Goal: Task Accomplishment & Management: Use online tool/utility

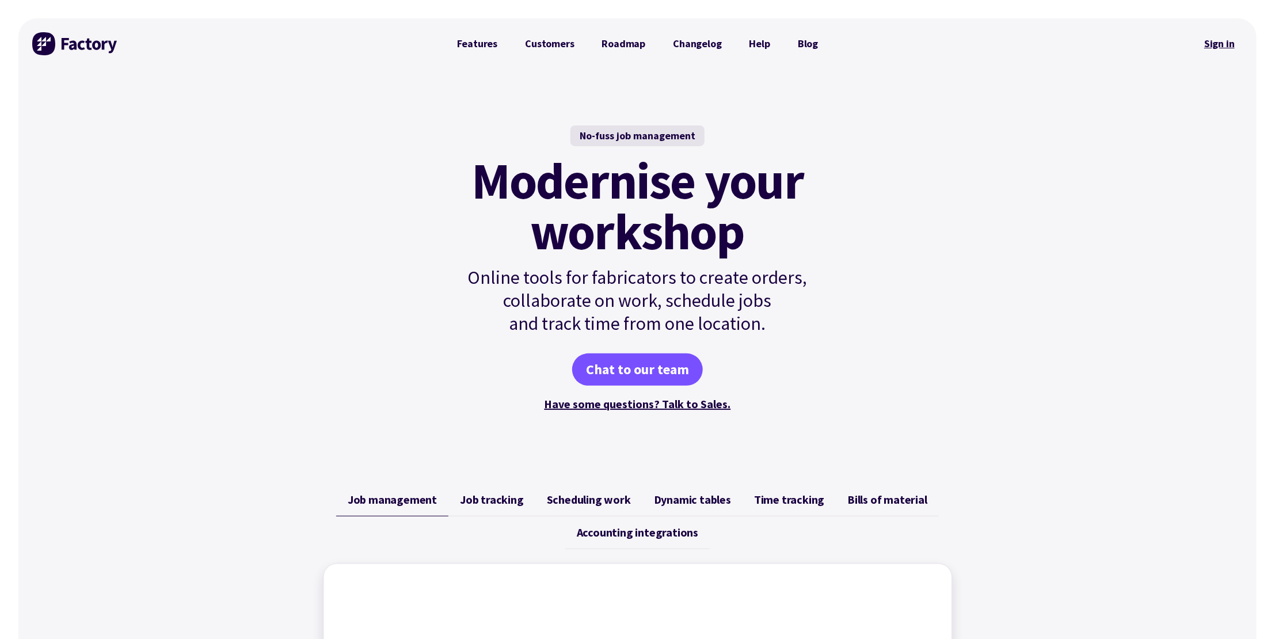
click at [1226, 41] on link "Sign in" at bounding box center [1219, 44] width 47 height 26
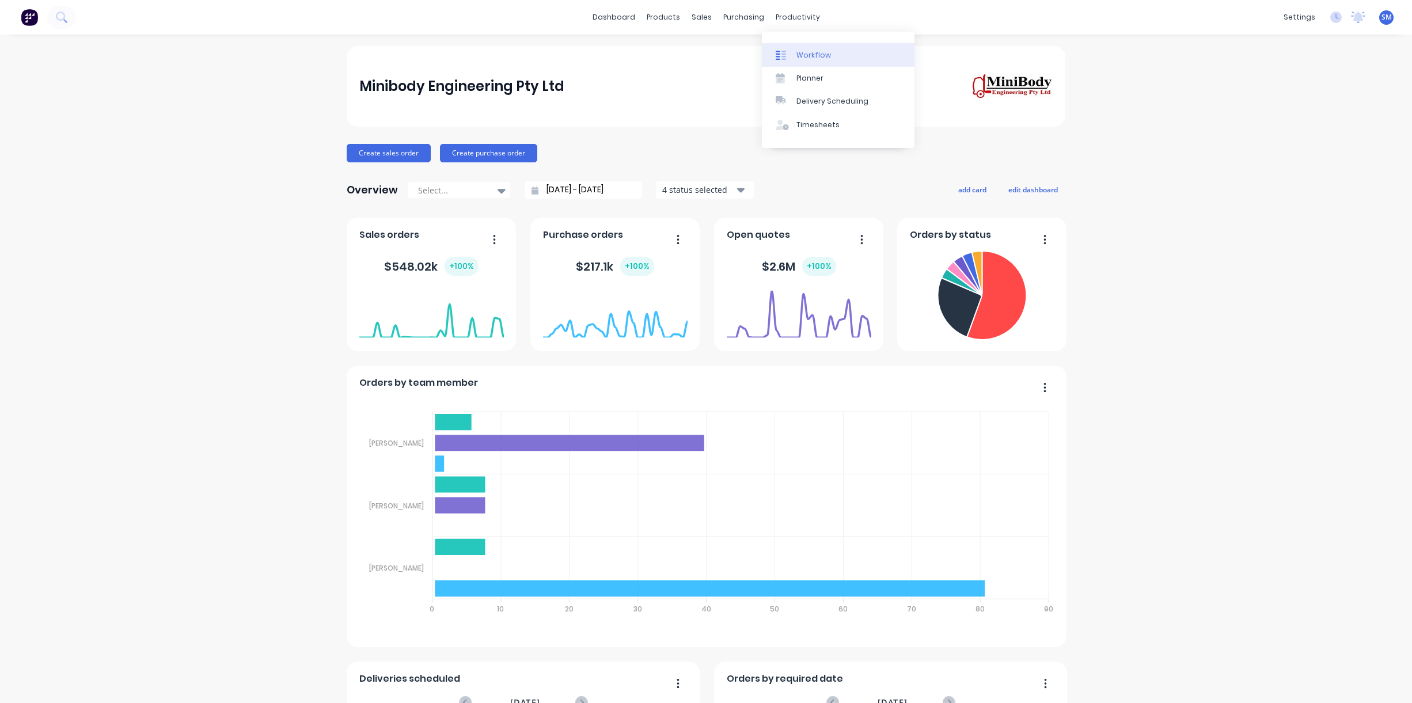
click at [813, 54] on div "Workflow" at bounding box center [813, 55] width 35 height 10
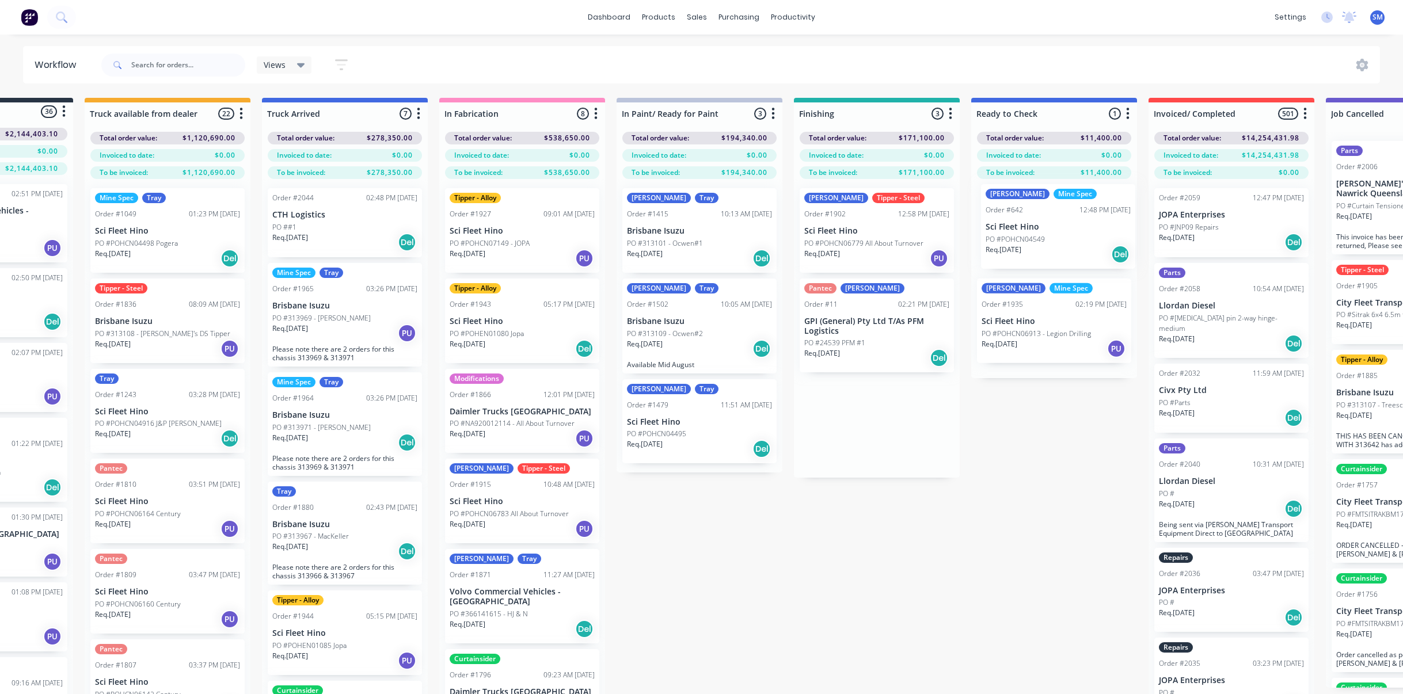
drag, startPoint x: 963, startPoint y: 216, endPoint x: 1030, endPoint y: 218, distance: 66.8
click at [1030, 218] on div "Submitted 36 Status colour #273444 hex #273444 Save Cancel Summaries Total orde…" at bounding box center [834, 416] width 1920 height 637
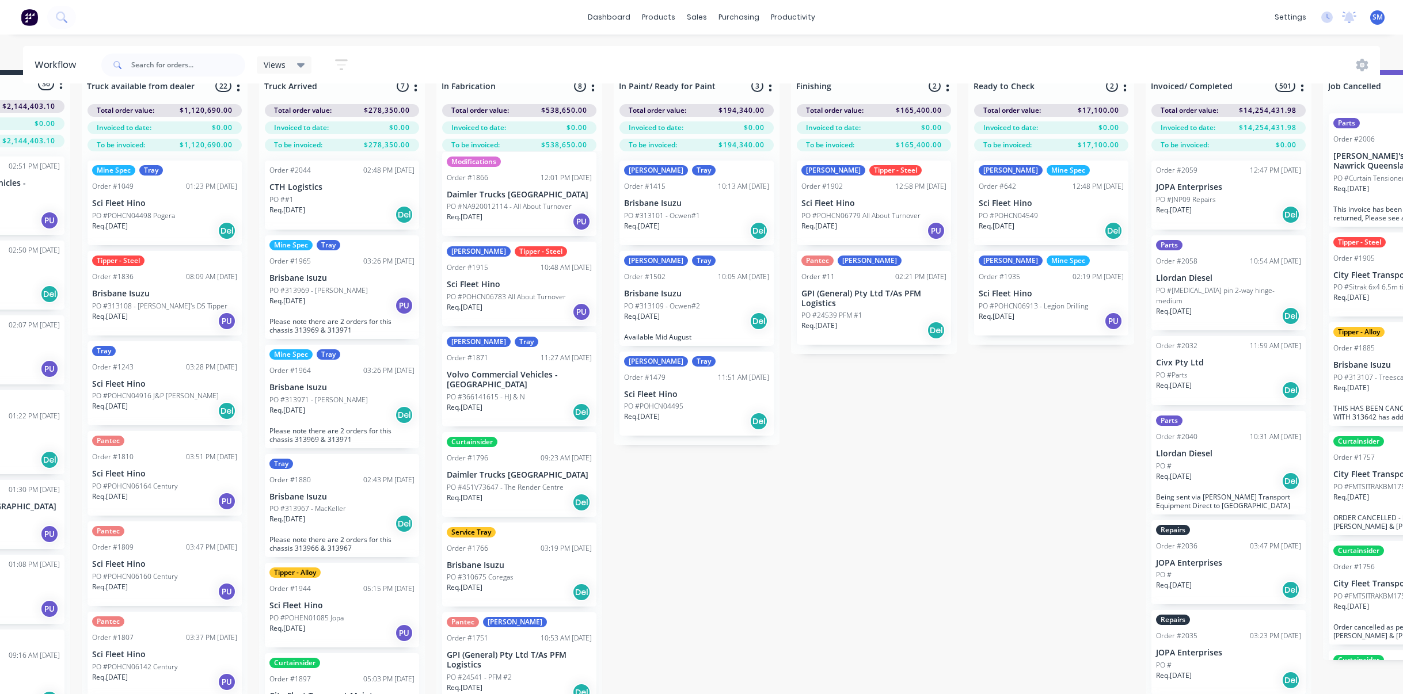
scroll to position [50, 120]
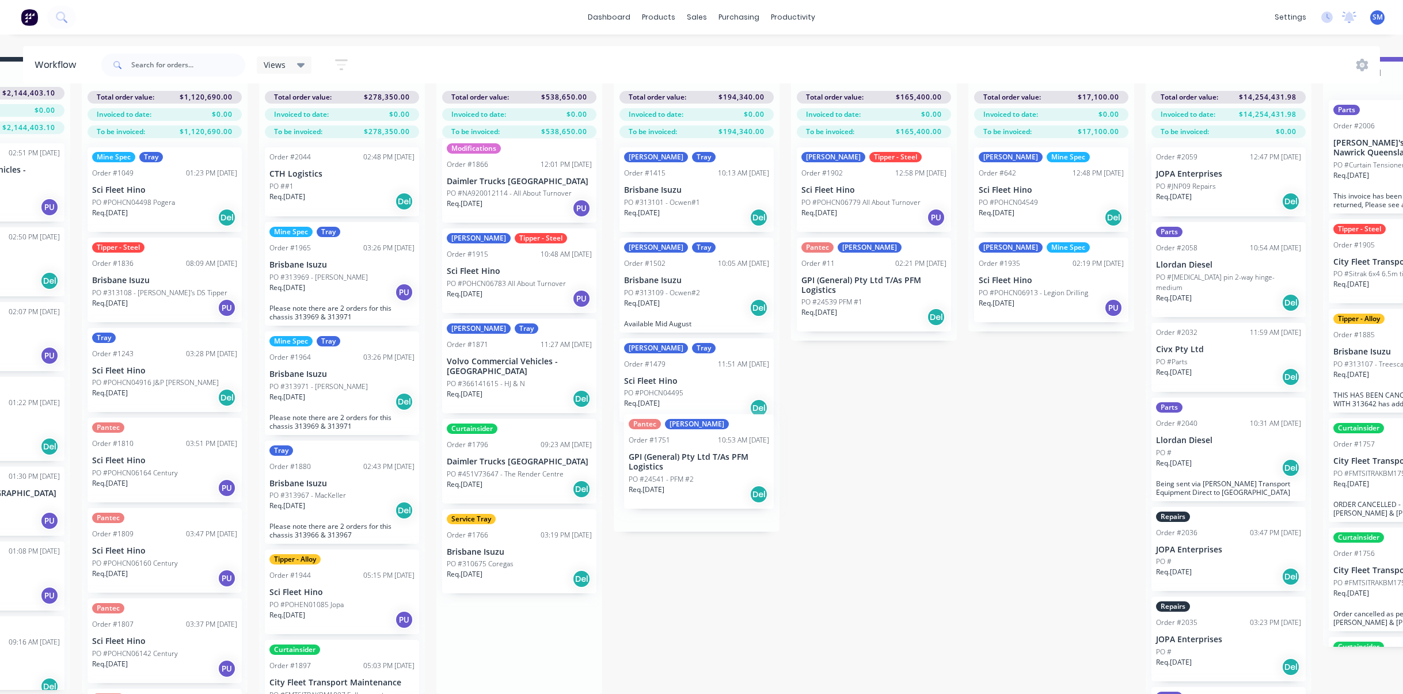
drag, startPoint x: 480, startPoint y: 634, endPoint x: 664, endPoint y: 461, distance: 252.6
click at [664, 461] on div "Submitted 36 Status colour #273444 hex #273444 Save Cancel Summaries Total orde…" at bounding box center [831, 375] width 1920 height 637
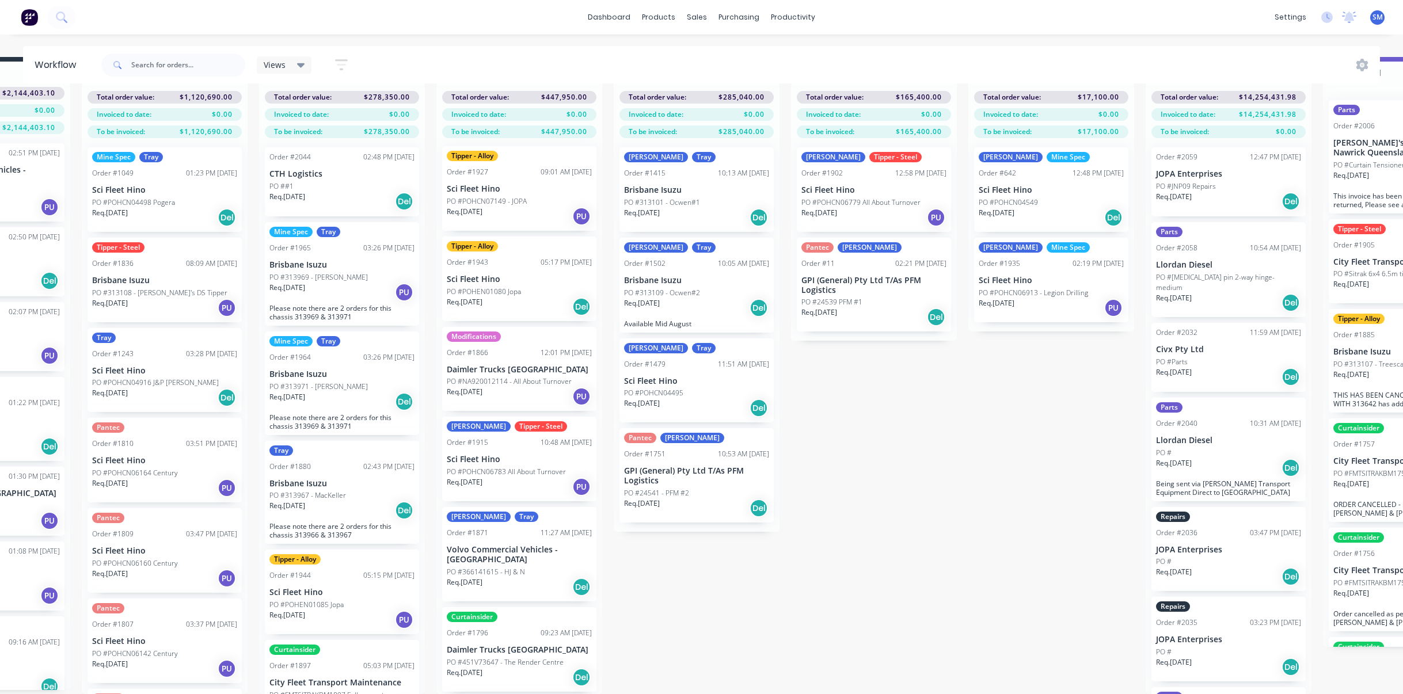
scroll to position [0, 0]
click at [154, 66] on input "text" at bounding box center [188, 65] width 114 height 23
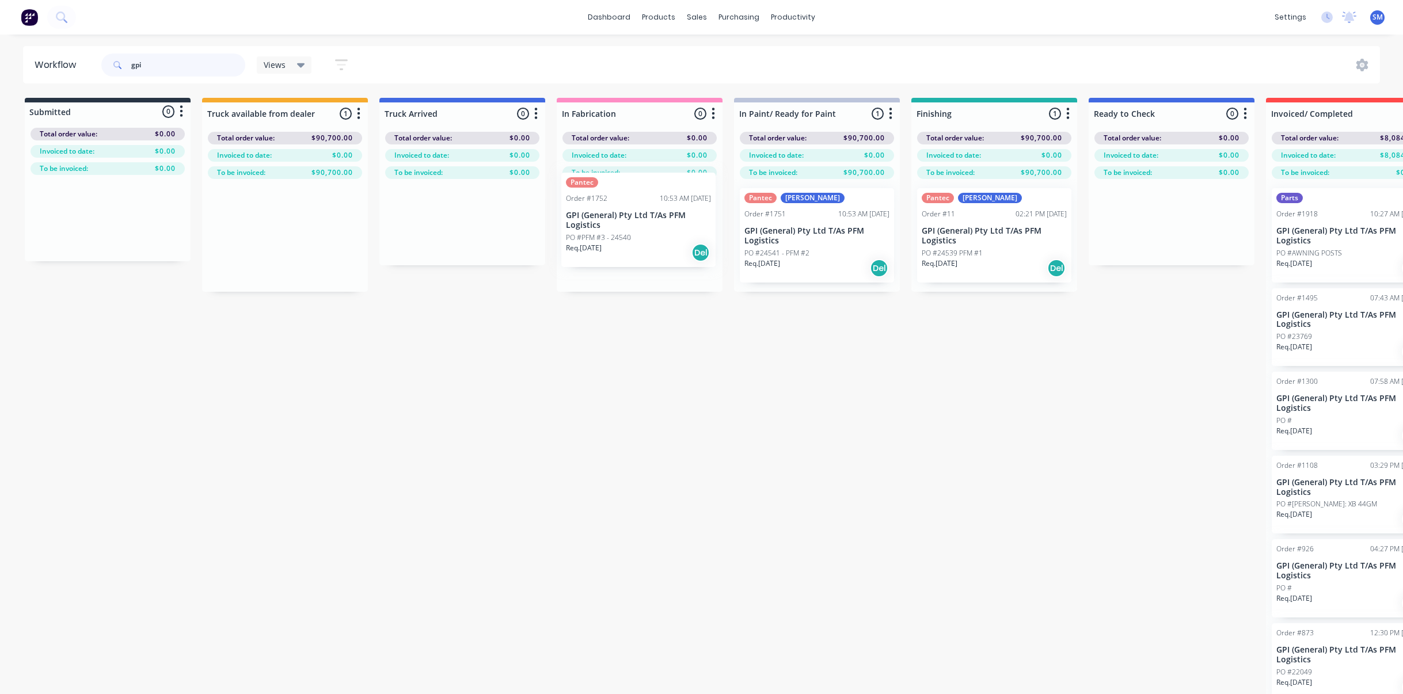
drag, startPoint x: 255, startPoint y: 221, endPoint x: 611, endPoint y: 214, distance: 355.9
click at [611, 214] on div "Submitted 0 Status colour #273444 hex #273444 Save Cancel Summaries Total order…" at bounding box center [951, 416] width 1920 height 637
type input "gpi"
click at [611, 205] on div "Pantec Order #1752 10:53 AM [DATE] GPI (General) Pty Ltd T/As PFM Logistics PO …" at bounding box center [640, 235] width 154 height 94
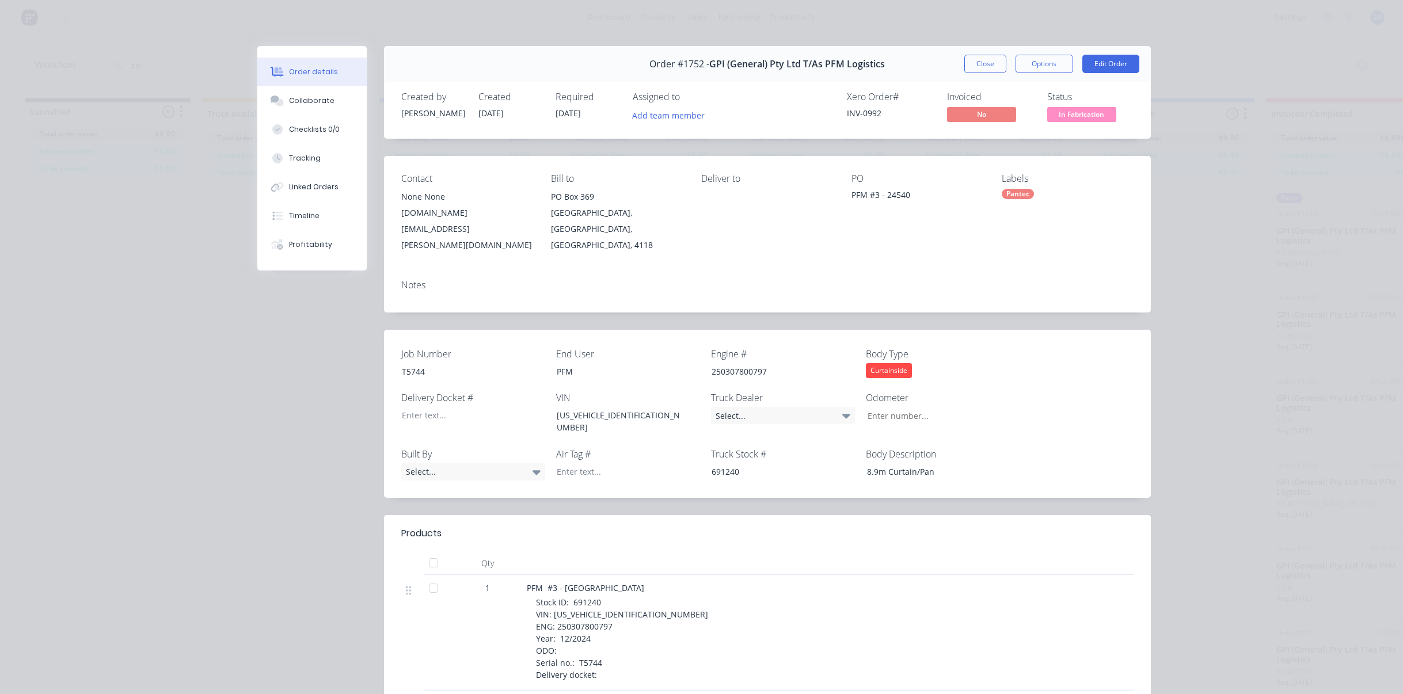
click at [1013, 191] on div "Pantec" at bounding box center [1018, 194] width 32 height 10
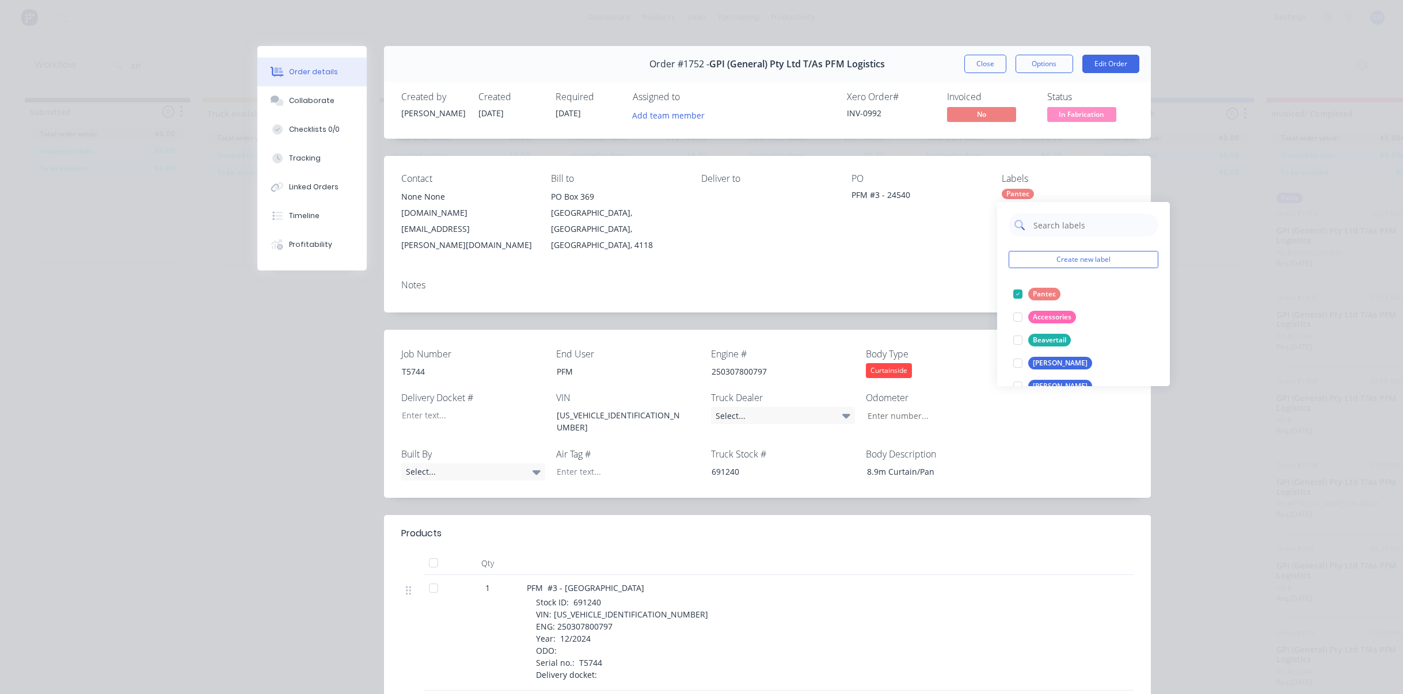
click at [1043, 224] on input "text" at bounding box center [1092, 225] width 120 height 23
type input "[PERSON_NAME]"
click at [1039, 291] on div "[PERSON_NAME]" at bounding box center [1060, 294] width 64 height 13
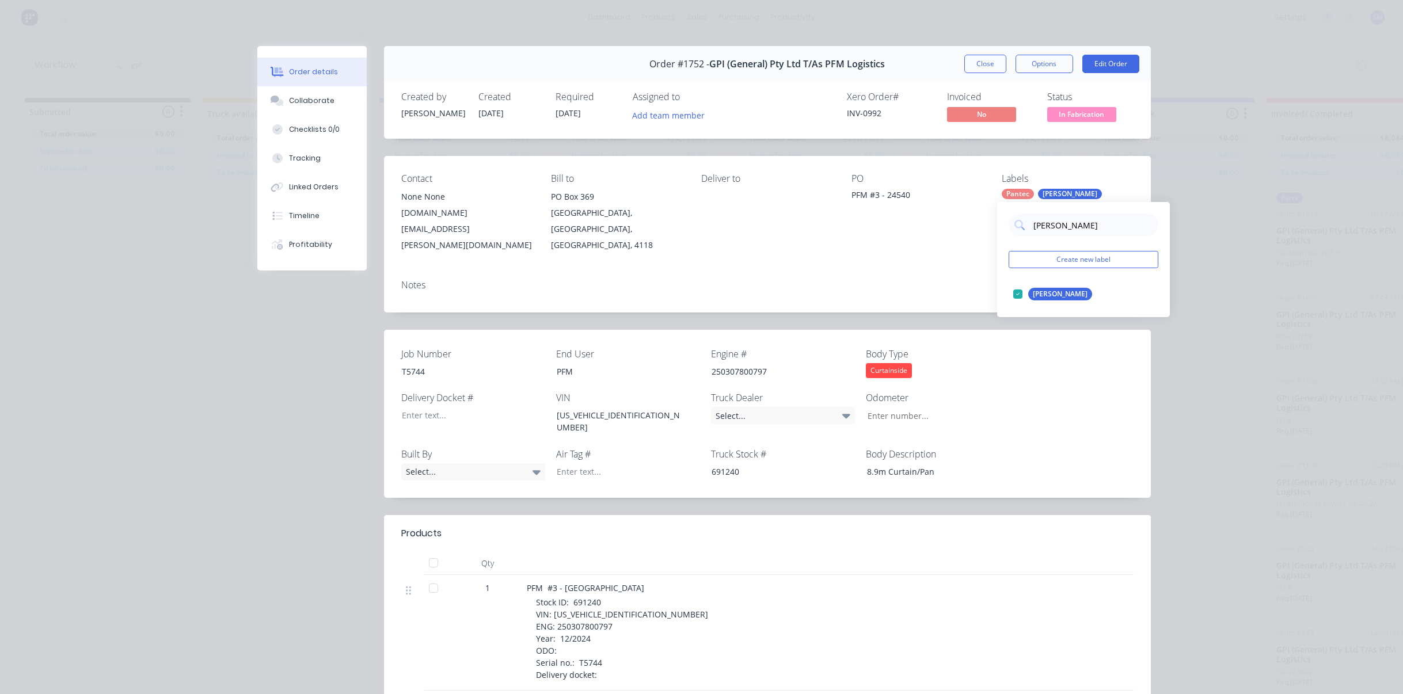
click at [865, 271] on div "Notes" at bounding box center [767, 292] width 767 height 42
click at [982, 61] on button "Close" at bounding box center [985, 64] width 42 height 18
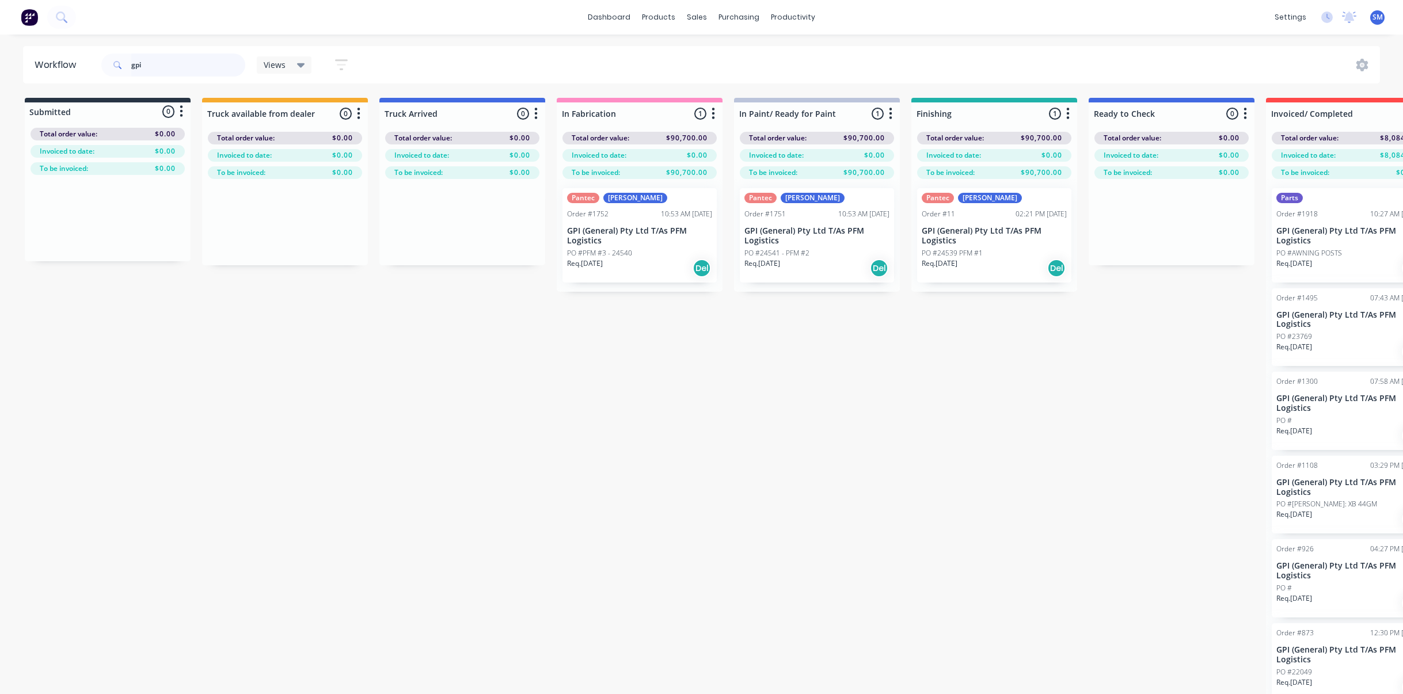
drag, startPoint x: 146, startPoint y: 64, endPoint x: 107, endPoint y: 63, distance: 39.8
click at [109, 63] on div "gpi" at bounding box center [173, 65] width 144 height 23
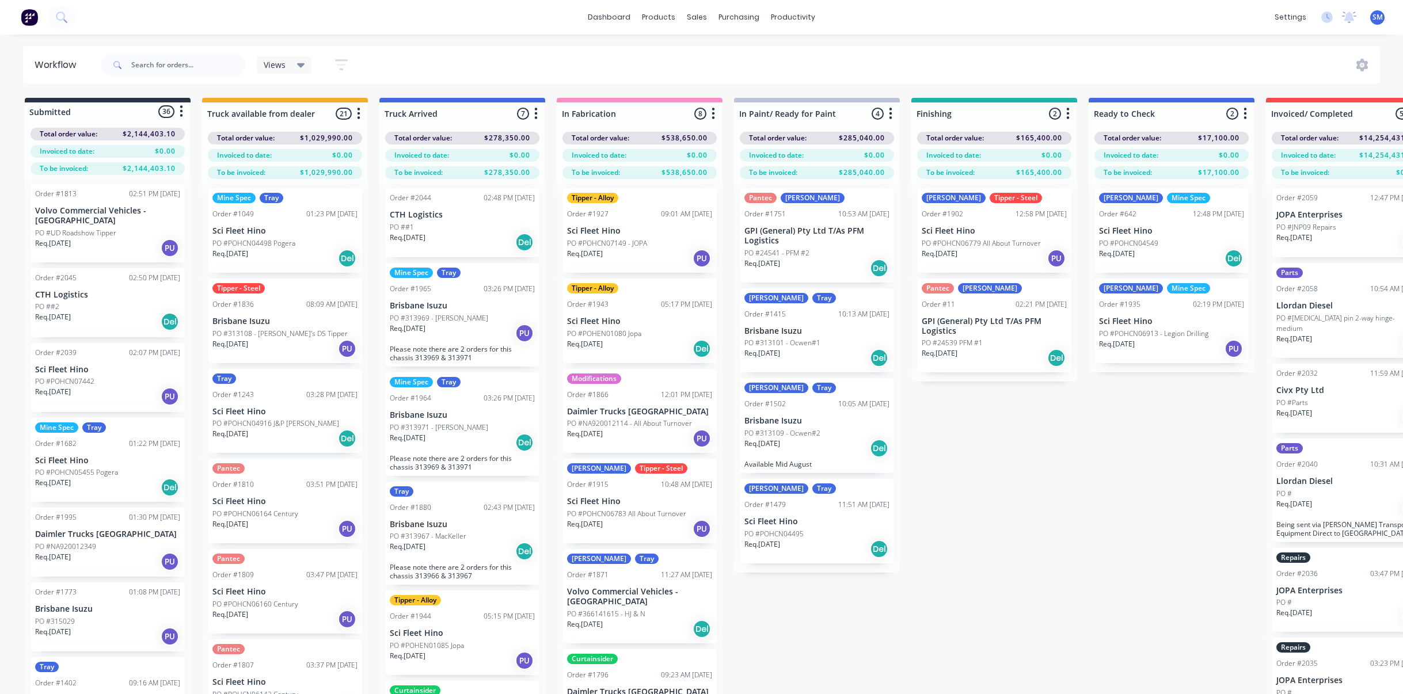
click at [1029, 477] on div "Submitted 36 Status colour #273444 hex #273444 Save Cancel Summaries Total orde…" at bounding box center [951, 416] width 1920 height 637
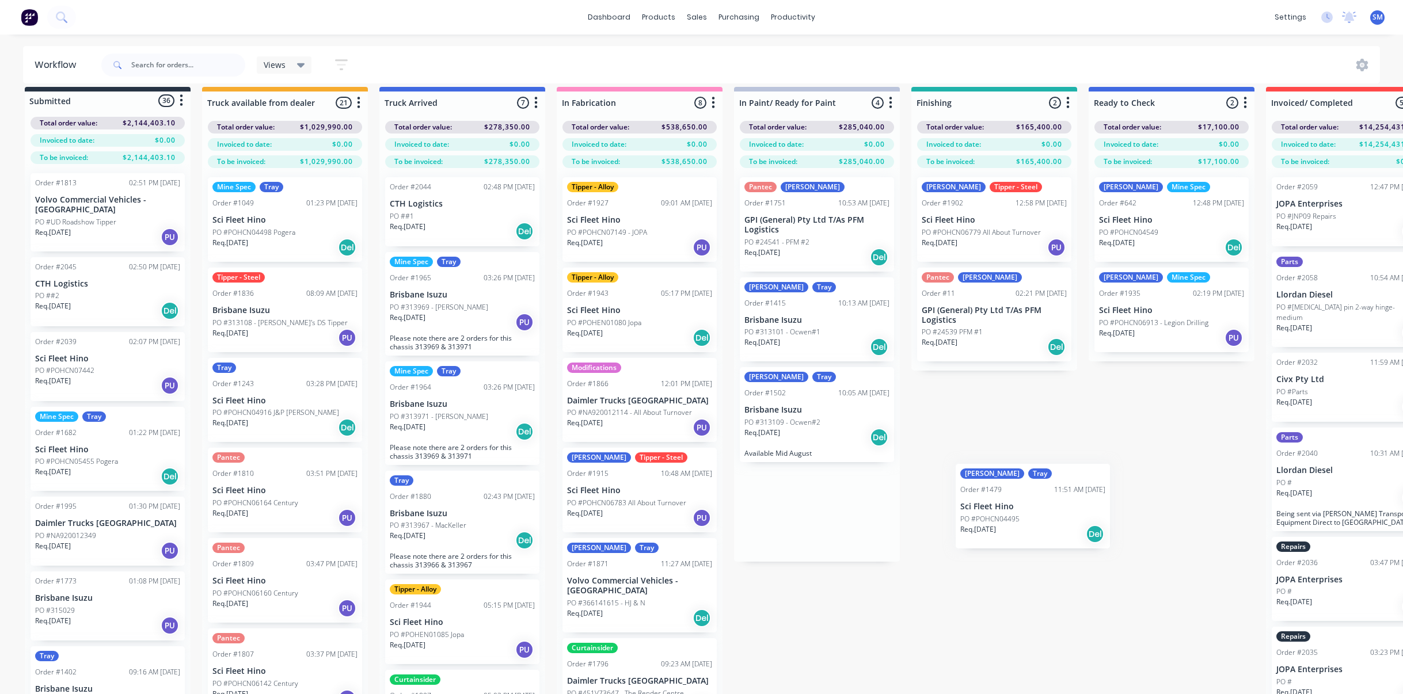
scroll to position [12, 0]
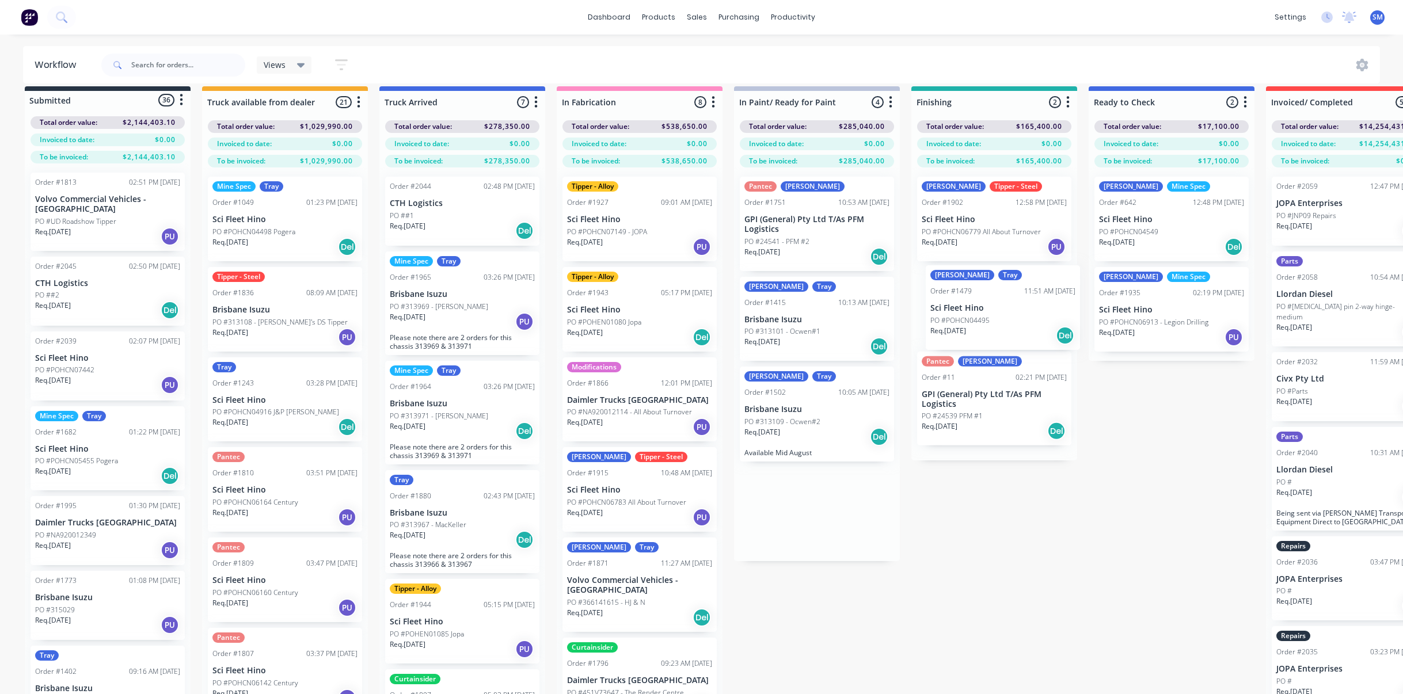
drag, startPoint x: 779, startPoint y: 510, endPoint x: 965, endPoint y: 299, distance: 281.1
click at [965, 299] on div "Submitted 36 Status colour #273444 hex #273444 Save Cancel Summaries Total orde…" at bounding box center [951, 404] width 1920 height 637
drag, startPoint x: 800, startPoint y: 206, endPoint x: 814, endPoint y: 210, distance: 13.8
click at [814, 210] on div "Pantec [PERSON_NAME] Order #1751 10:53 AM [DATE] GPI (General) Pty Ltd T/As PFM…" at bounding box center [817, 322] width 166 height 309
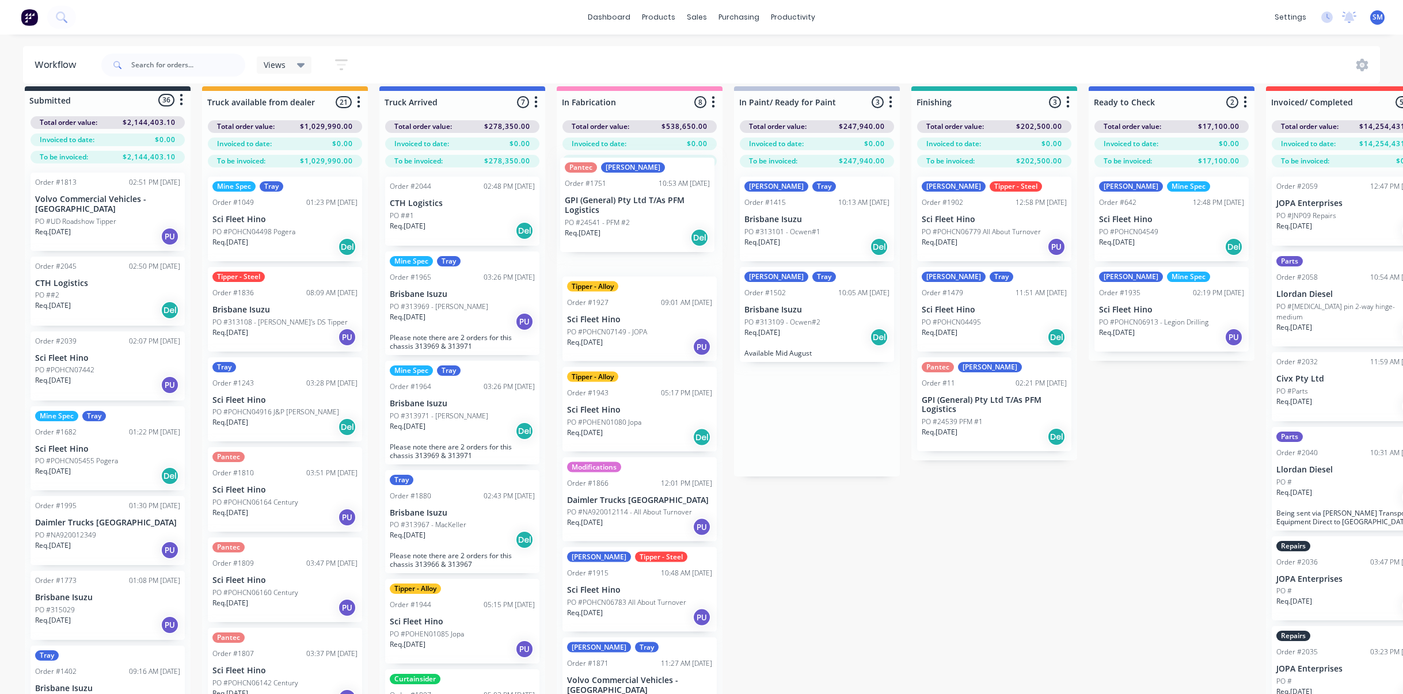
drag, startPoint x: 768, startPoint y: 214, endPoint x: 643, endPoint y: 190, distance: 127.7
click at [643, 190] on div "Submitted 36 Status colour #273444 hex #273444 Save Cancel Summaries Total orde…" at bounding box center [951, 404] width 1920 height 637
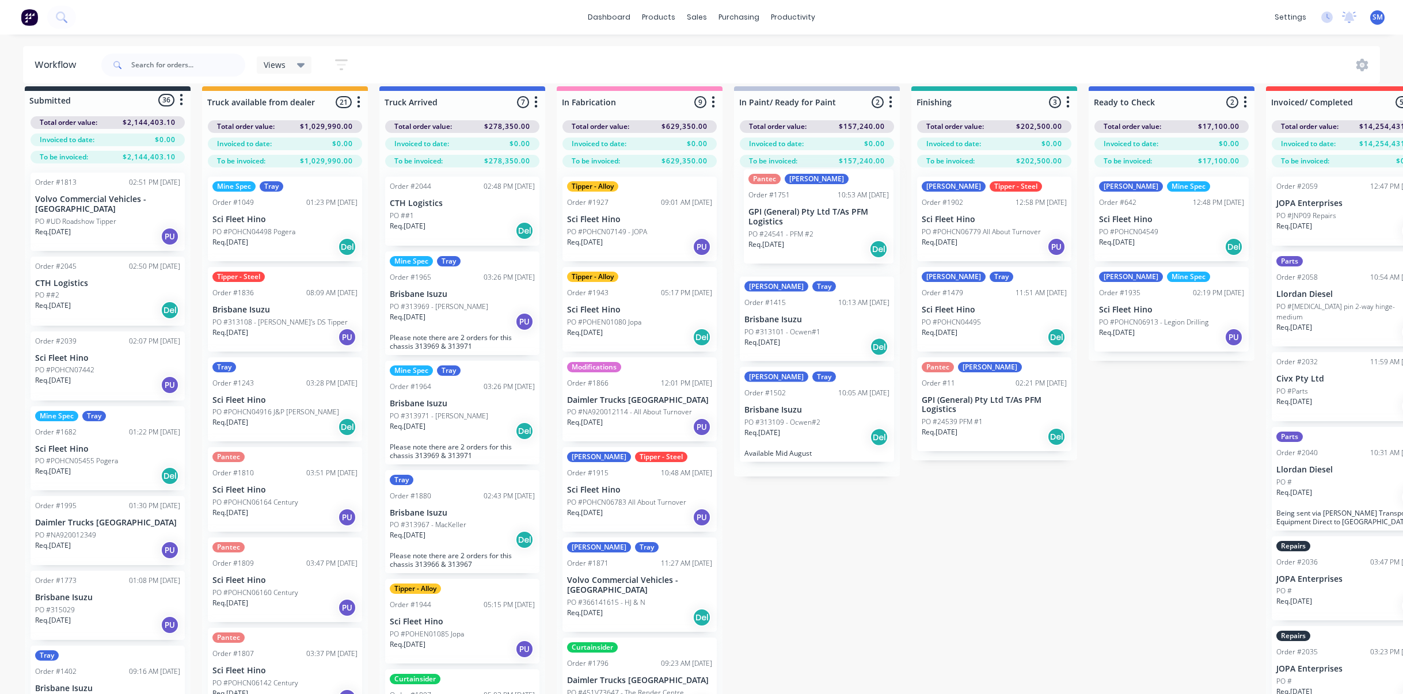
drag, startPoint x: 623, startPoint y: 212, endPoint x: 811, endPoint y: 210, distance: 187.7
click at [811, 210] on div "Submitted 36 Status colour #273444 hex #273444 Save Cancel Summaries Total orde…" at bounding box center [951, 404] width 1920 height 637
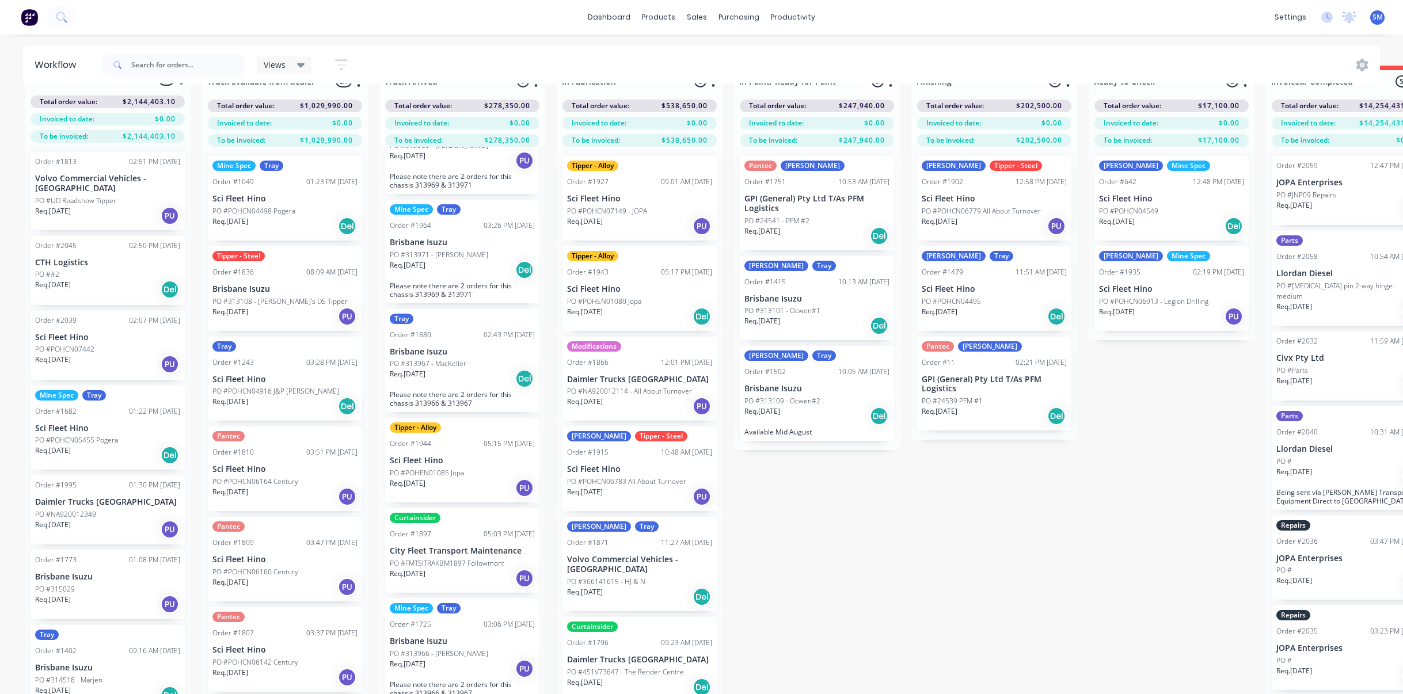
scroll to position [50, 0]
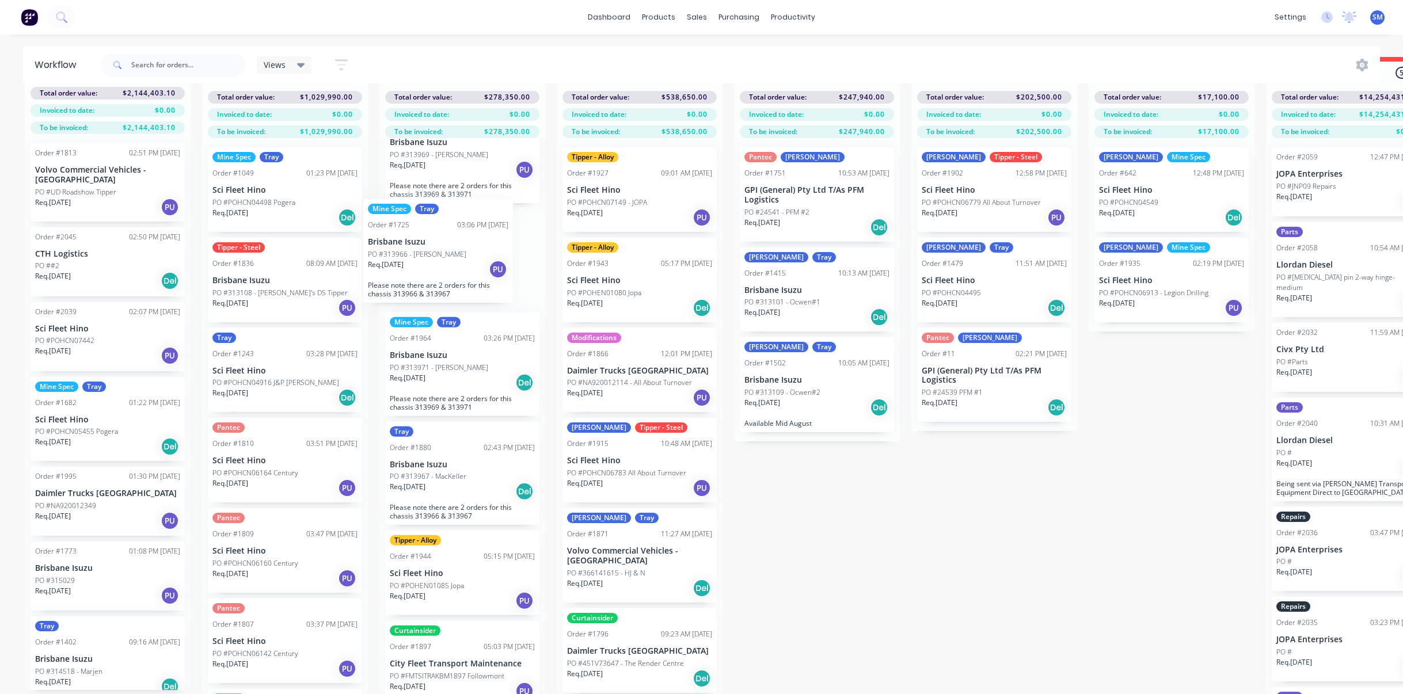
drag, startPoint x: 430, startPoint y: 638, endPoint x: 411, endPoint y: 234, distance: 404.1
click at [411, 234] on div "Order #2044 02:48 PM [DATE] CTH Logistics PO ##1 Req. [DATE] Del Mine Spec Tray…" at bounding box center [462, 416] width 166 height 556
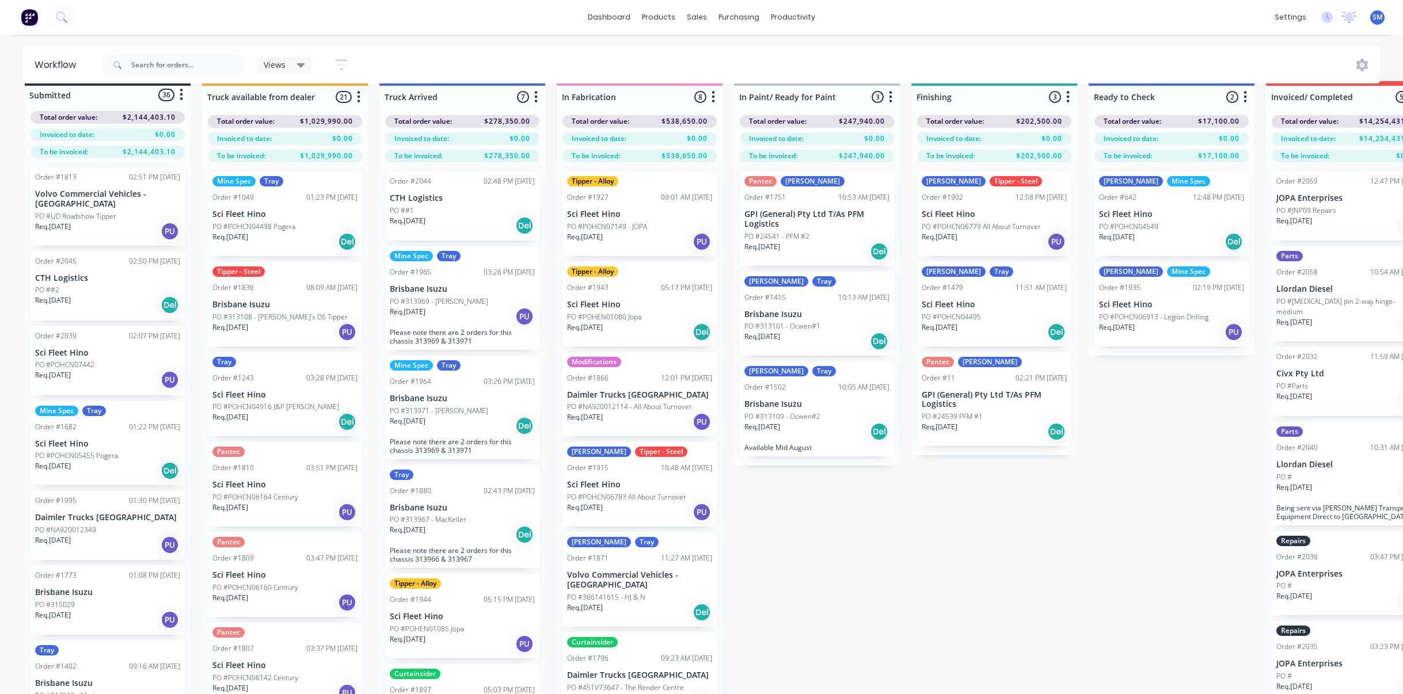
scroll to position [0, 0]
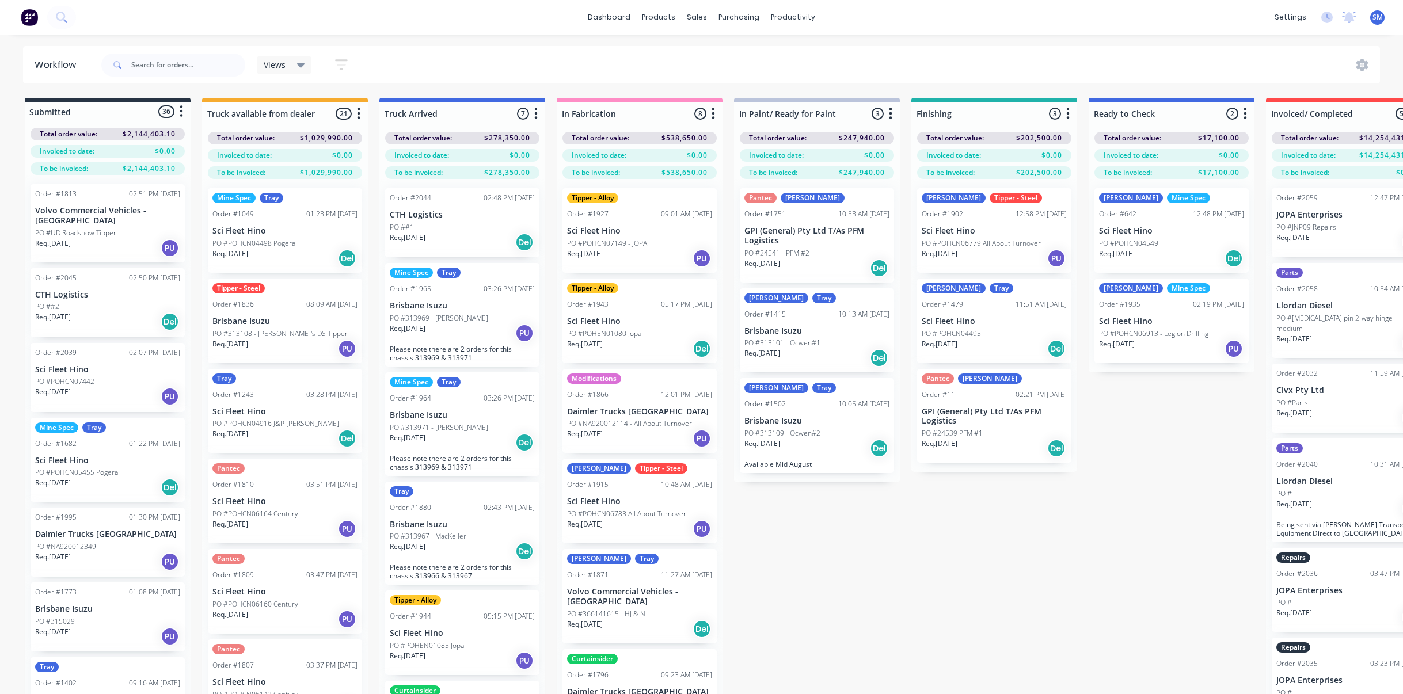
drag, startPoint x: 996, startPoint y: 555, endPoint x: 1046, endPoint y: 506, distance: 70.0
click at [997, 555] on div "Submitted 36 Status colour #273444 hex #273444 Save Cancel Summaries Total orde…" at bounding box center [951, 416] width 1920 height 637
click at [1074, 45] on div "dashboard products sales purchasing productivity dashboard products Product Cat…" at bounding box center [701, 312] width 1403 height 625
drag, startPoint x: 1158, startPoint y: 18, endPoint x: 1187, endPoint y: 3, distance: 33.0
click at [1168, 13] on div "dashboard products sales purchasing productivity dashboard products Product Cat…" at bounding box center [701, 17] width 1403 height 35
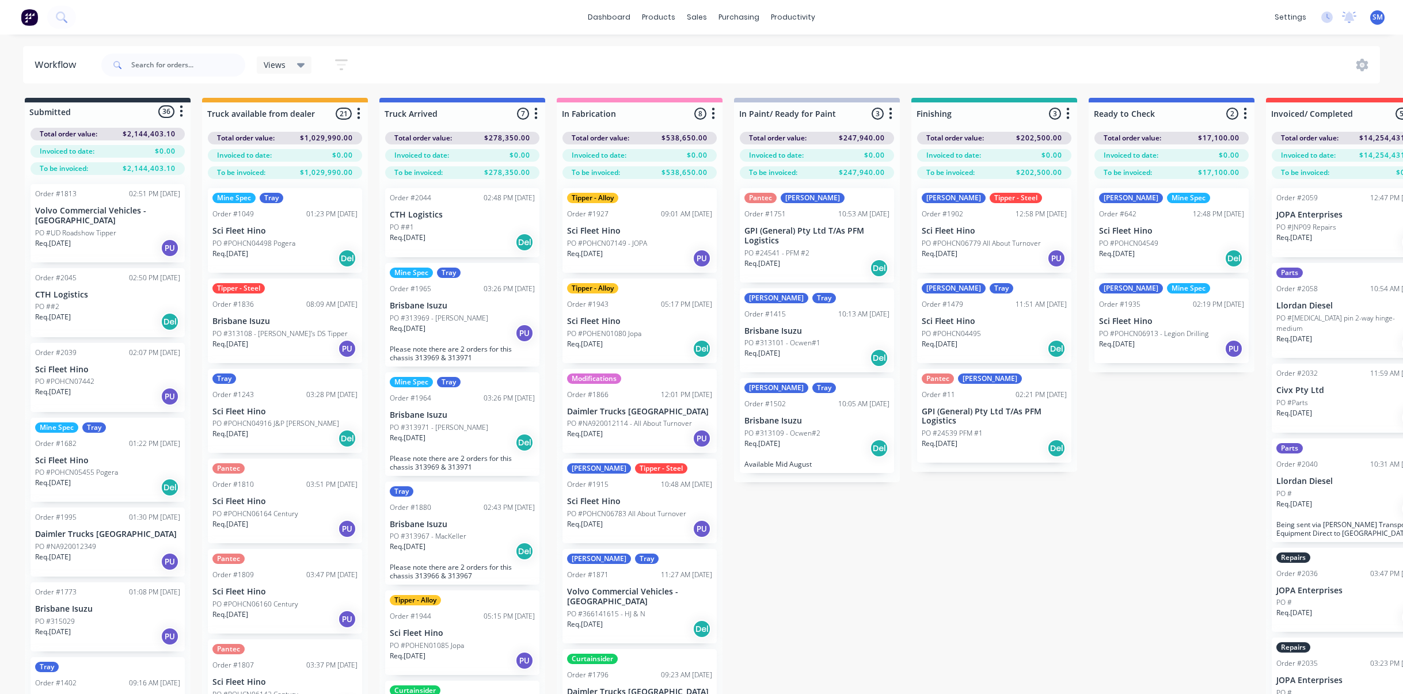
click at [342, 13] on div "dashboard products sales purchasing productivity dashboard products Product Cat…" at bounding box center [701, 17] width 1403 height 35
click at [1100, 19] on div "dashboard products sales purchasing productivity dashboard products Product Cat…" at bounding box center [701, 17] width 1403 height 35
drag, startPoint x: 917, startPoint y: 578, endPoint x: 960, endPoint y: 569, distance: 44.6
click at [921, 577] on div "Submitted 36 Status colour #273444 hex #273444 Save Cancel Summaries Total orde…" at bounding box center [951, 416] width 1920 height 637
click at [919, 568] on div "Submitted 36 Status colour #273444 hex #273444 Save Cancel Summaries Total orde…" at bounding box center [951, 416] width 1920 height 637
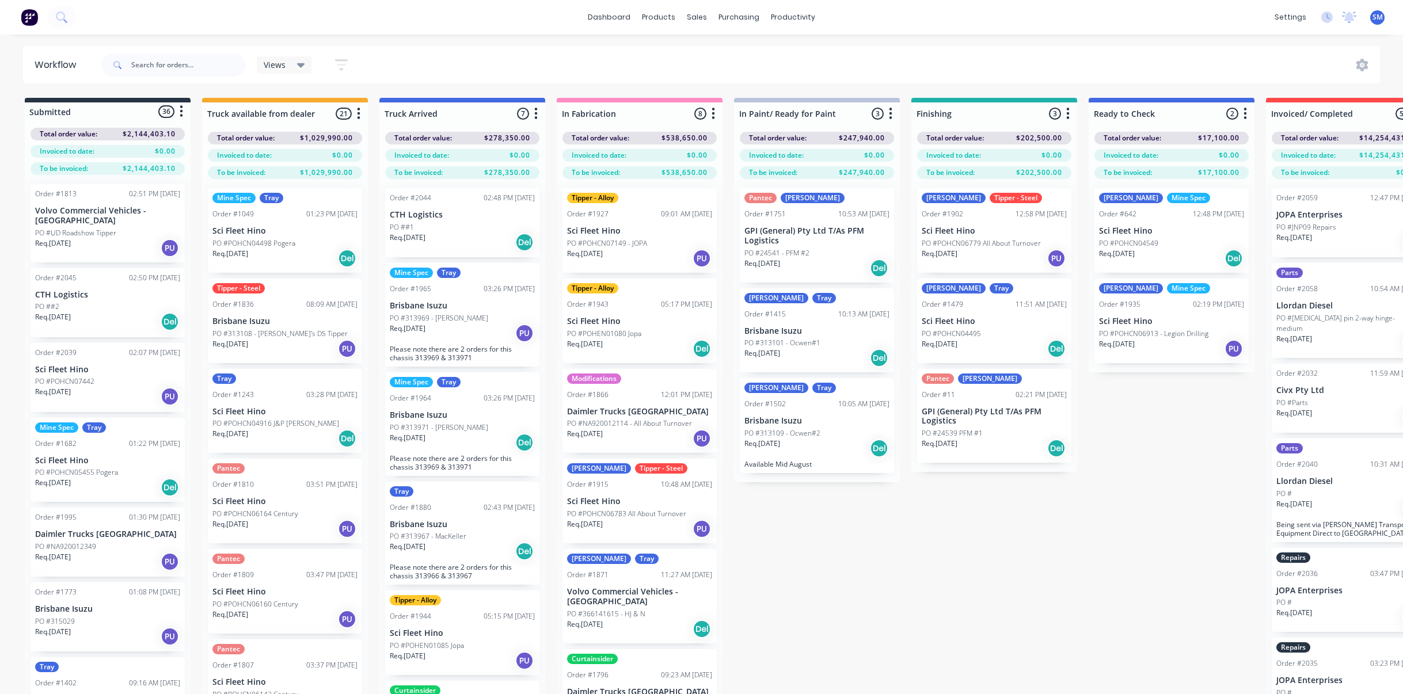
click at [1063, 549] on div "Submitted 36 Status colour #273444 hex #273444 Save Cancel Summaries Total orde…" at bounding box center [951, 416] width 1920 height 637
click at [946, 616] on div "Submitted 36 Status colour #273444 hex #273444 Save Cancel Summaries Total orde…" at bounding box center [951, 416] width 1920 height 637
